Goal: Transaction & Acquisition: Purchase product/service

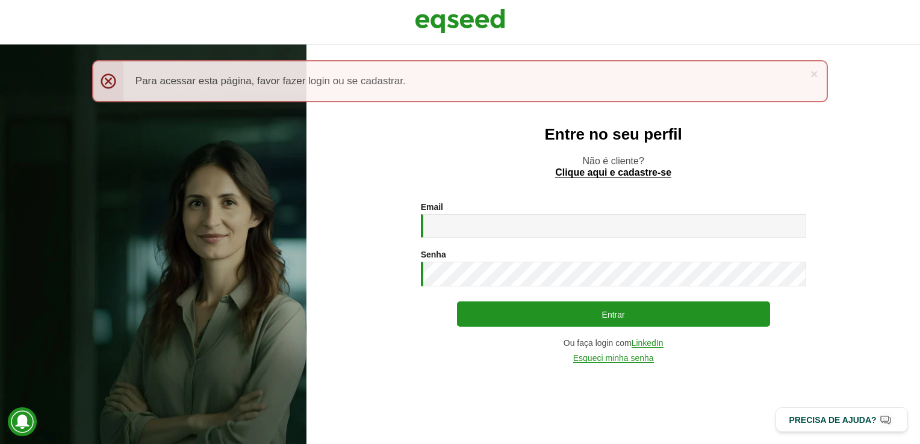
type input "**********"
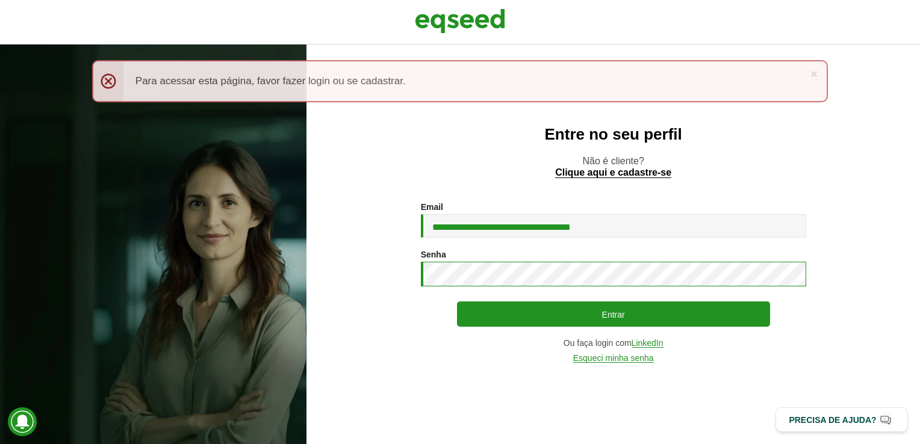
click at [457, 301] on button "Entrar" at bounding box center [613, 313] width 313 height 25
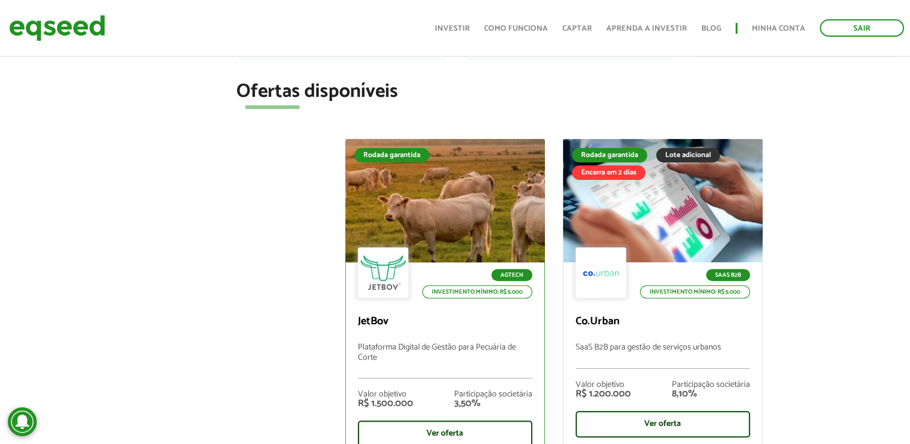
scroll to position [542, 0]
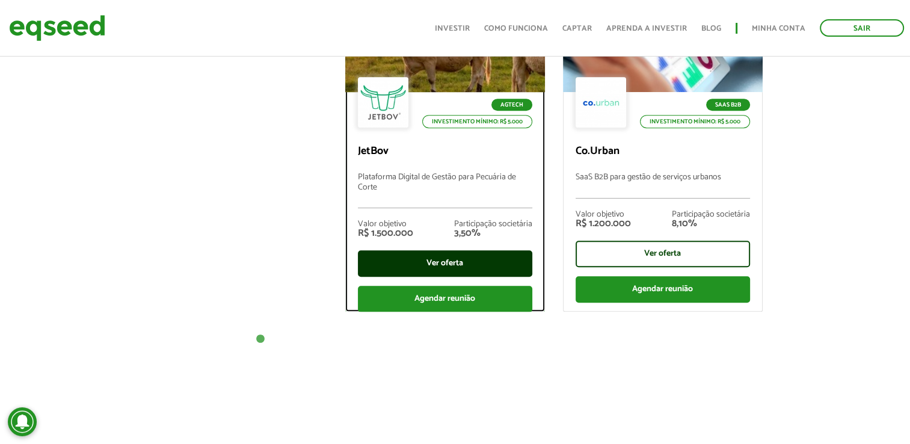
click at [425, 262] on div "Ver oferta" at bounding box center [445, 263] width 175 height 26
